Goal: Transaction & Acquisition: Book appointment/travel/reservation

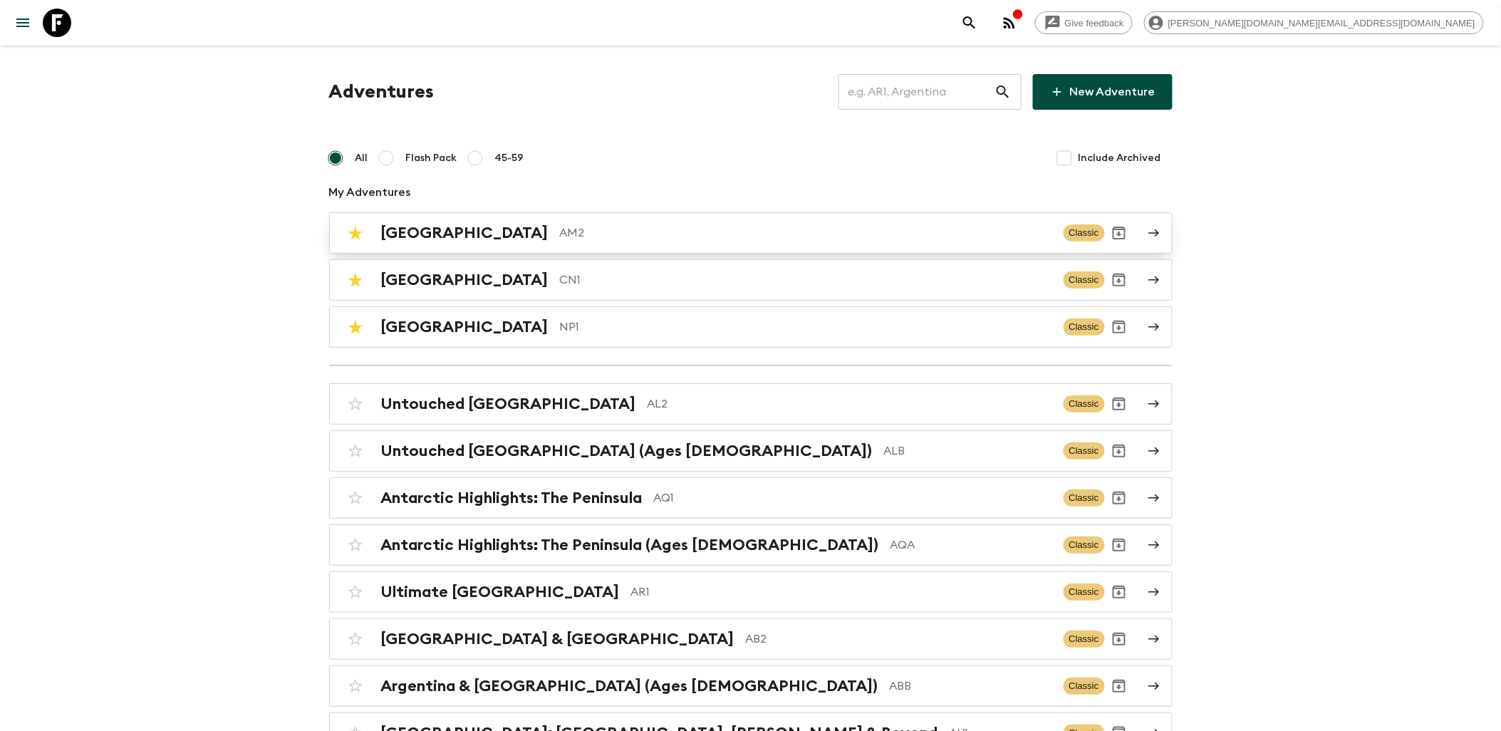
click at [549, 247] on link "Armenia AM2 Classic" at bounding box center [750, 232] width 843 height 41
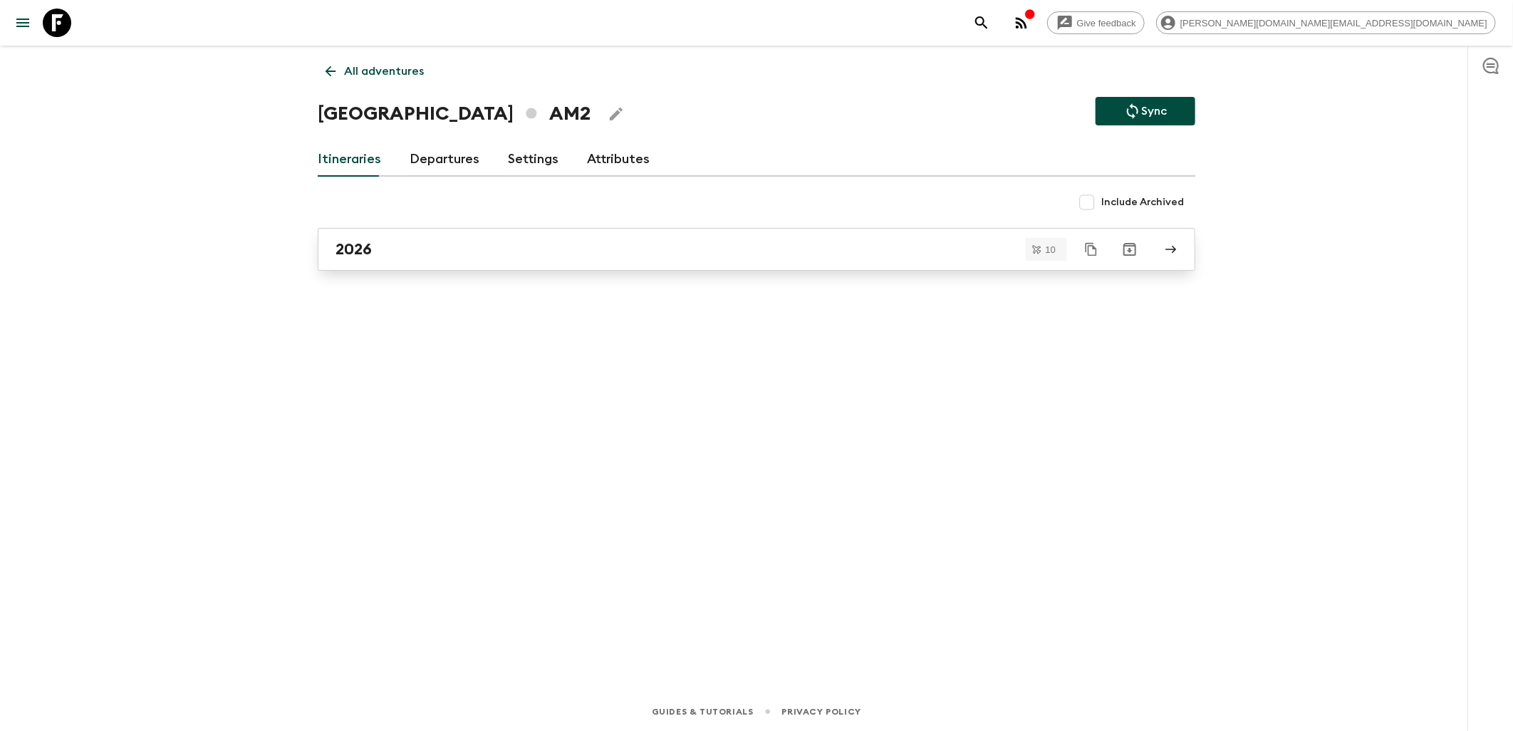
click at [432, 254] on div "2026" at bounding box center [742, 249] width 815 height 19
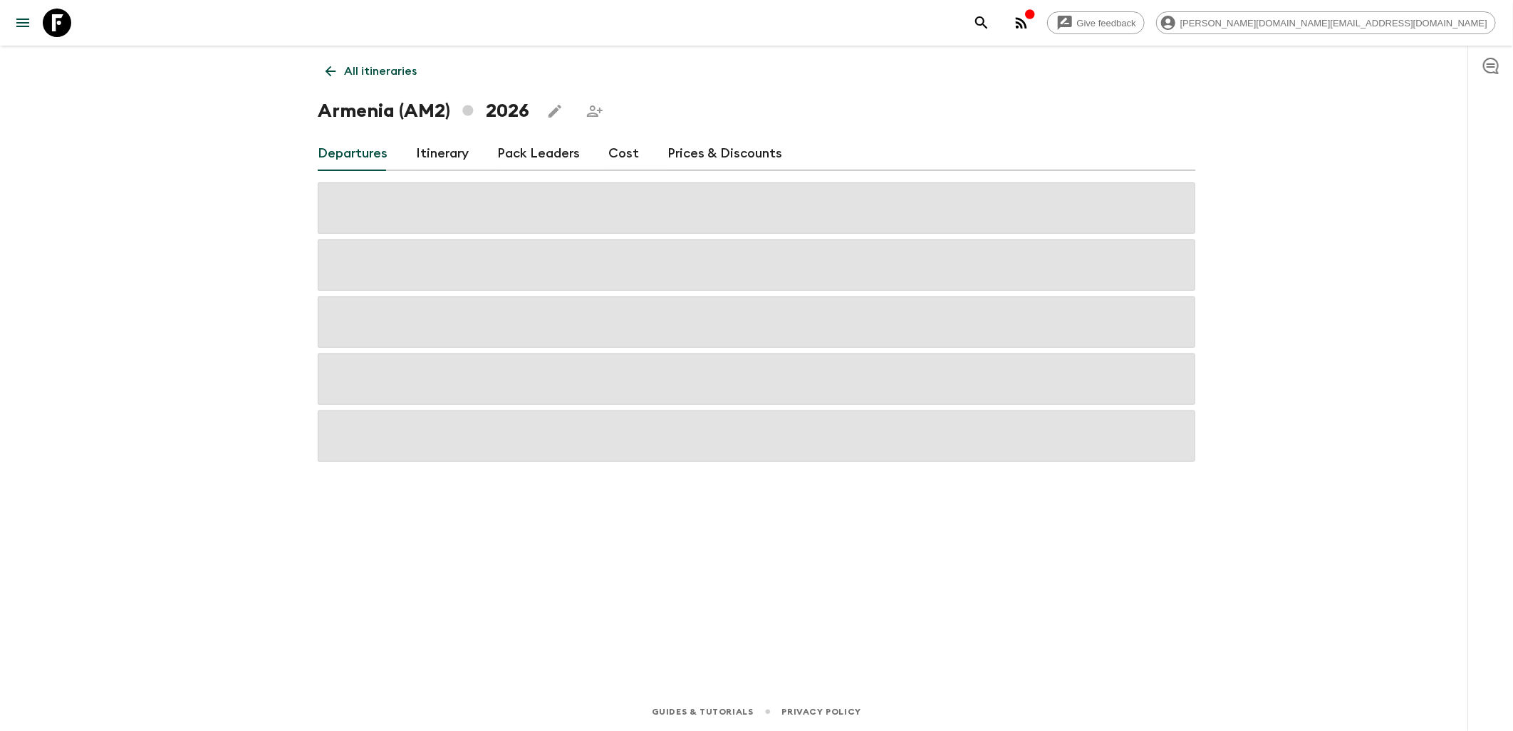
click at [609, 160] on link "Cost" at bounding box center [623, 154] width 31 height 34
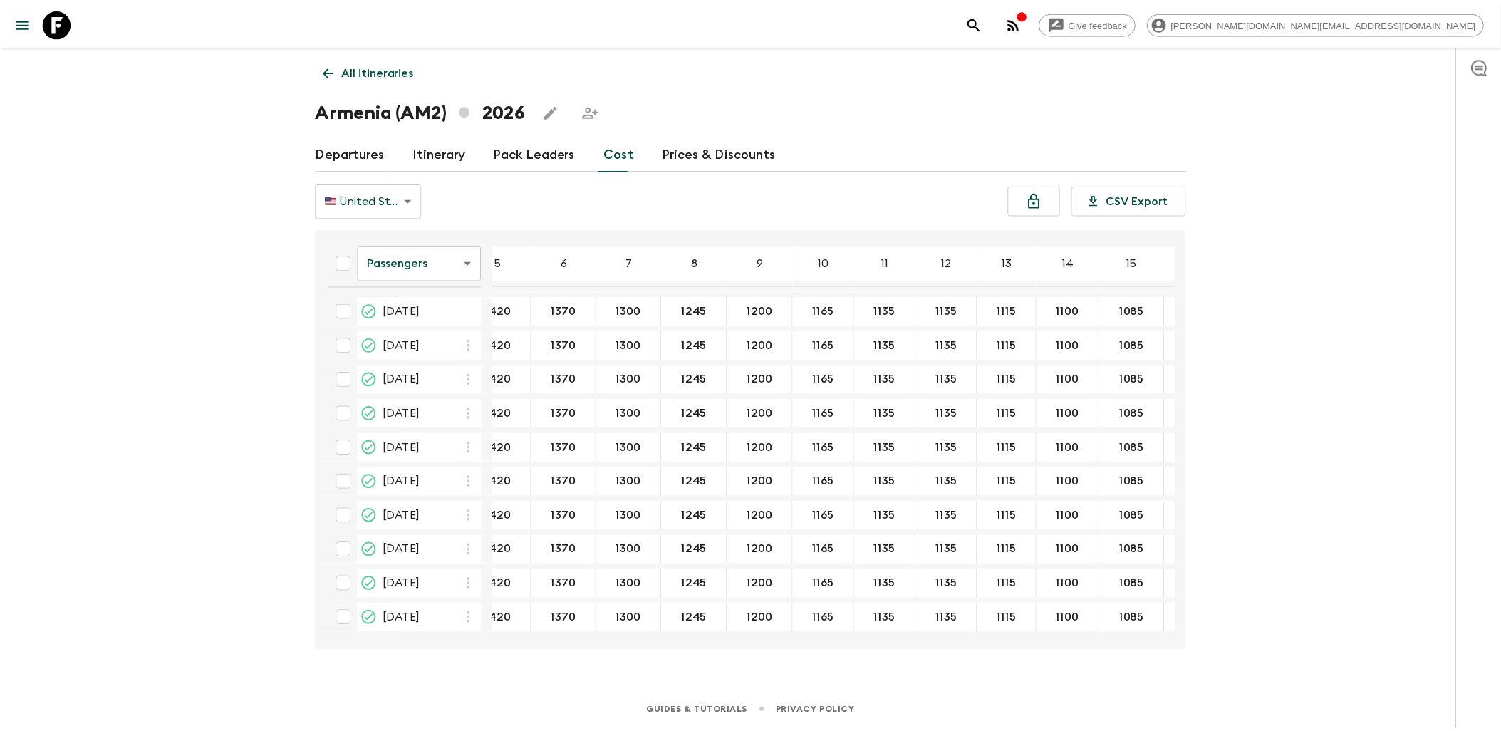
scroll to position [0, 83]
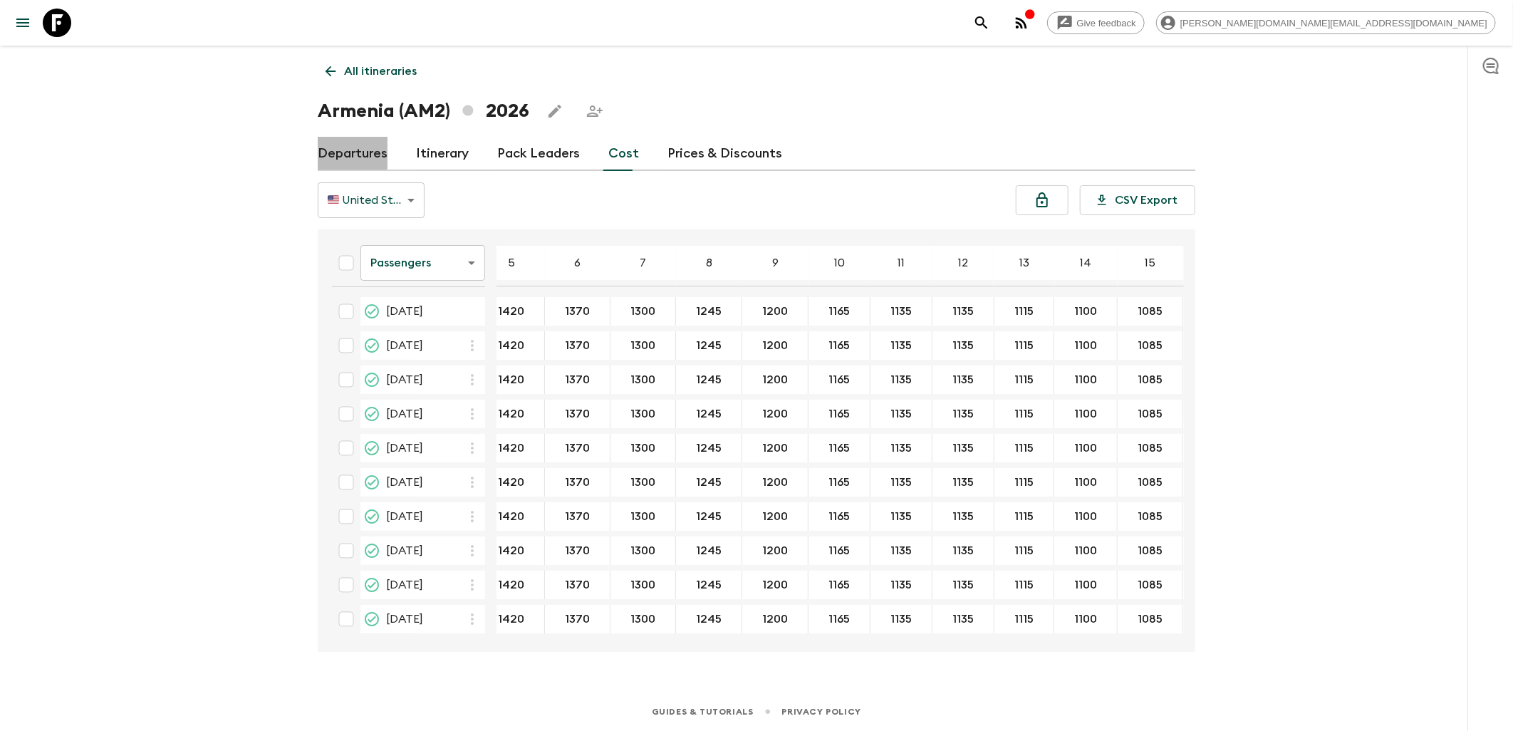
click at [335, 147] on link "Departures" at bounding box center [353, 154] width 70 height 34
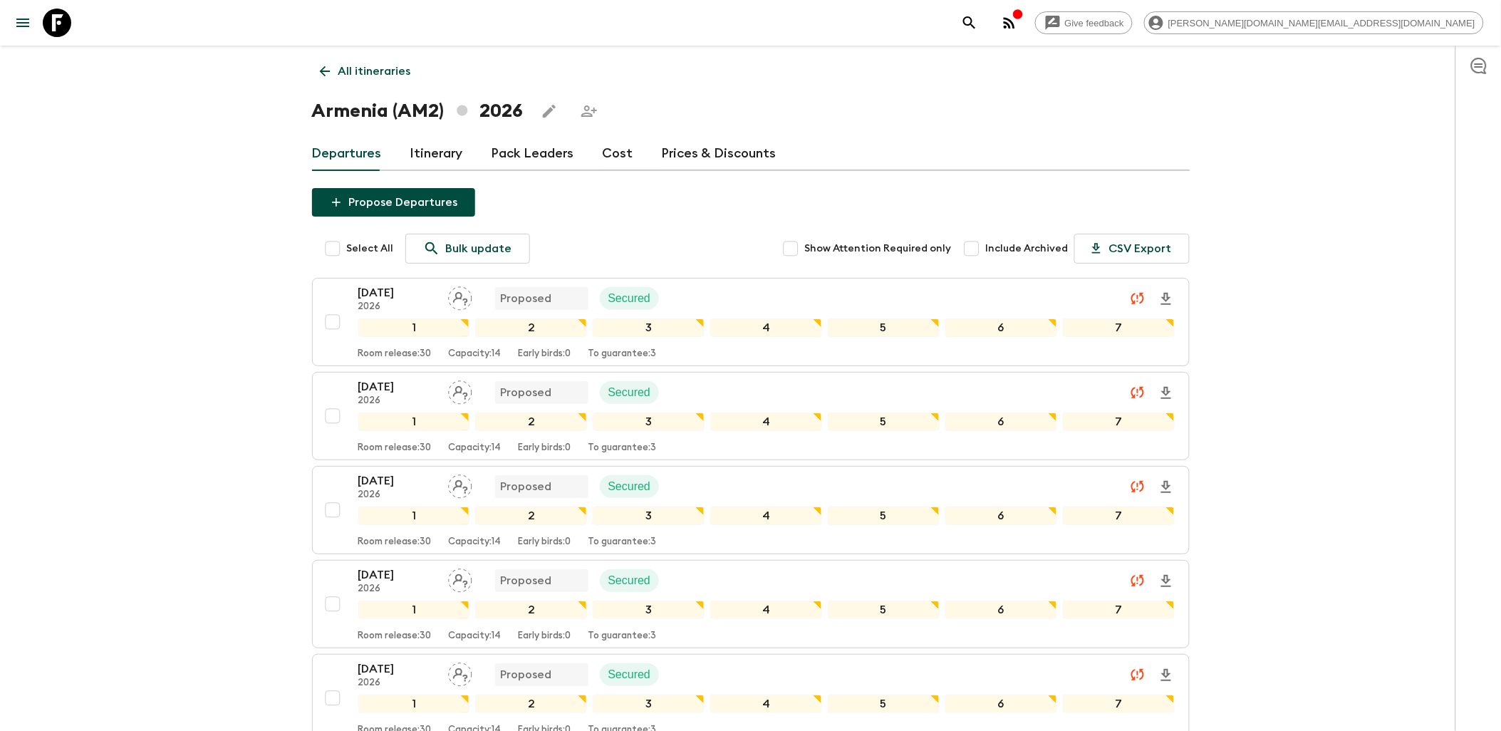
click at [635, 151] on div "Departures Itinerary Pack Leaders Cost Prices & Discounts" at bounding box center [750, 154] width 877 height 34
click at [613, 152] on link "Cost" at bounding box center [618, 154] width 31 height 34
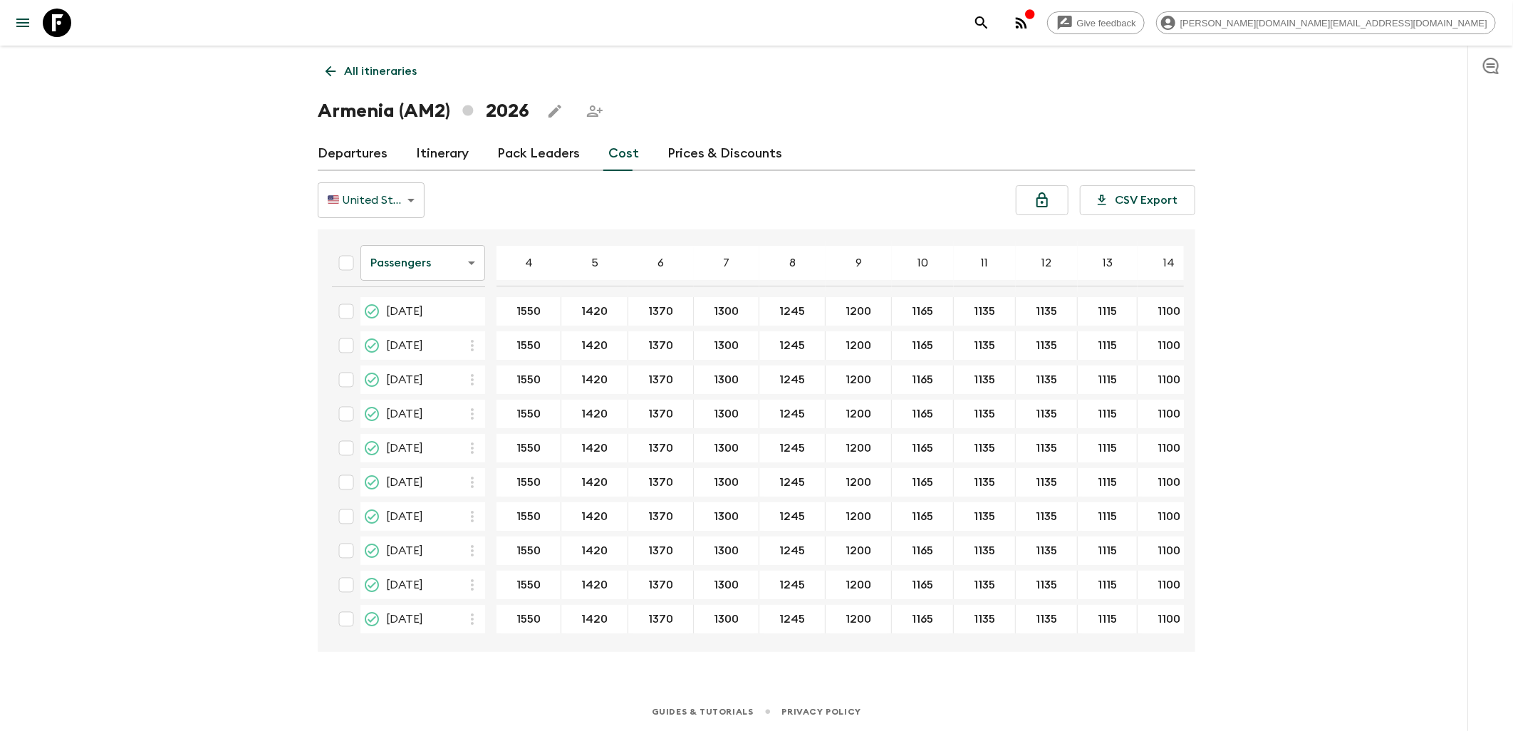
click at [438, 261] on body "Give feedback [PERSON_NAME][DOMAIN_NAME][EMAIL_ADDRESS][DOMAIN_NAME] All itiner…" at bounding box center [756, 365] width 1513 height 731
click at [426, 323] on li "Extras" at bounding box center [422, 320] width 125 height 23
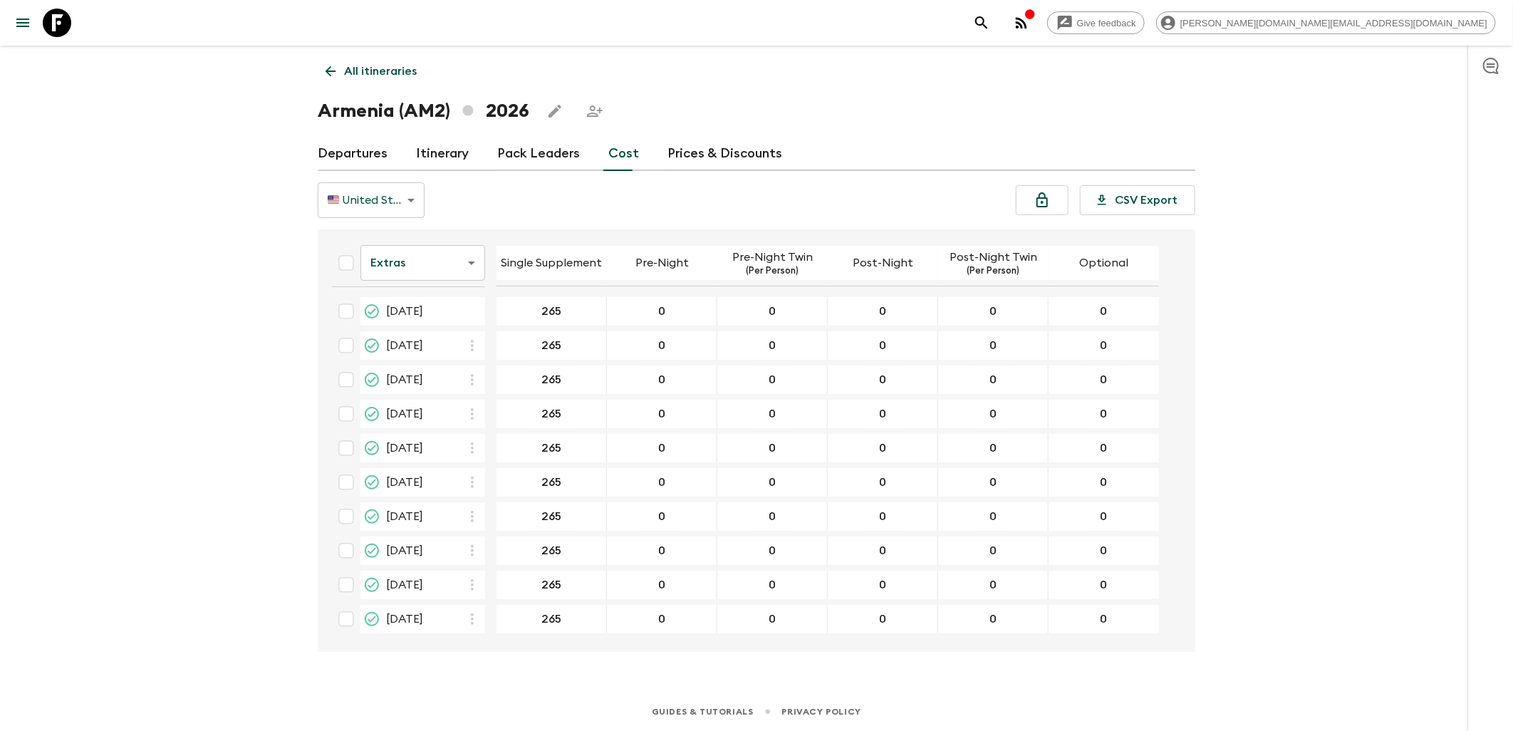
drag, startPoint x: 62, startPoint y: 24, endPoint x: 75, endPoint y: 23, distance: 13.6
click at [62, 24] on icon at bounding box center [57, 23] width 28 height 28
